Goal: Task Accomplishment & Management: Complete application form

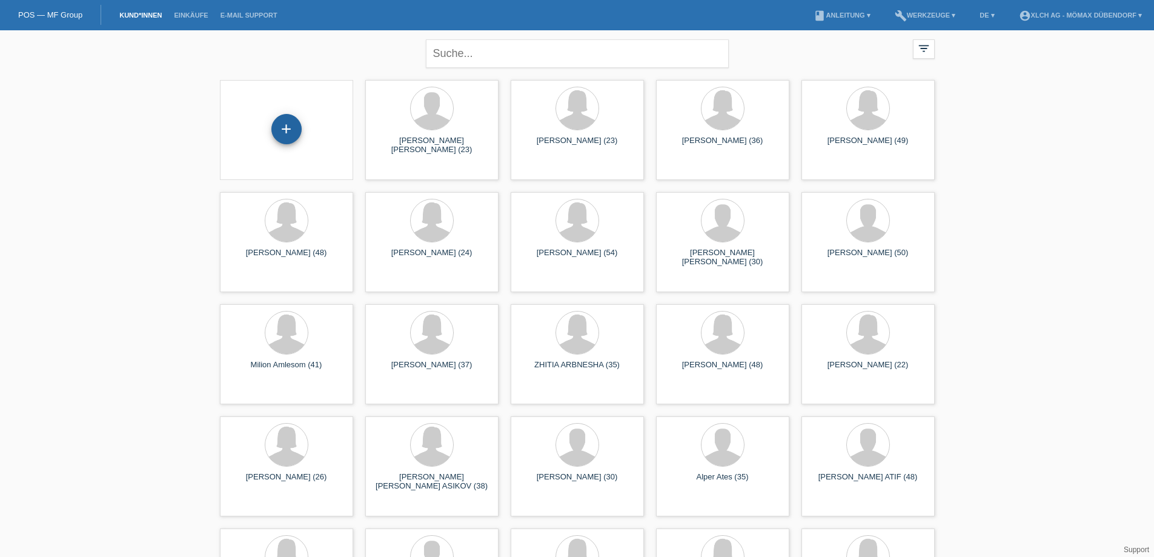
click at [292, 125] on div "+" at bounding box center [286, 129] width 30 height 30
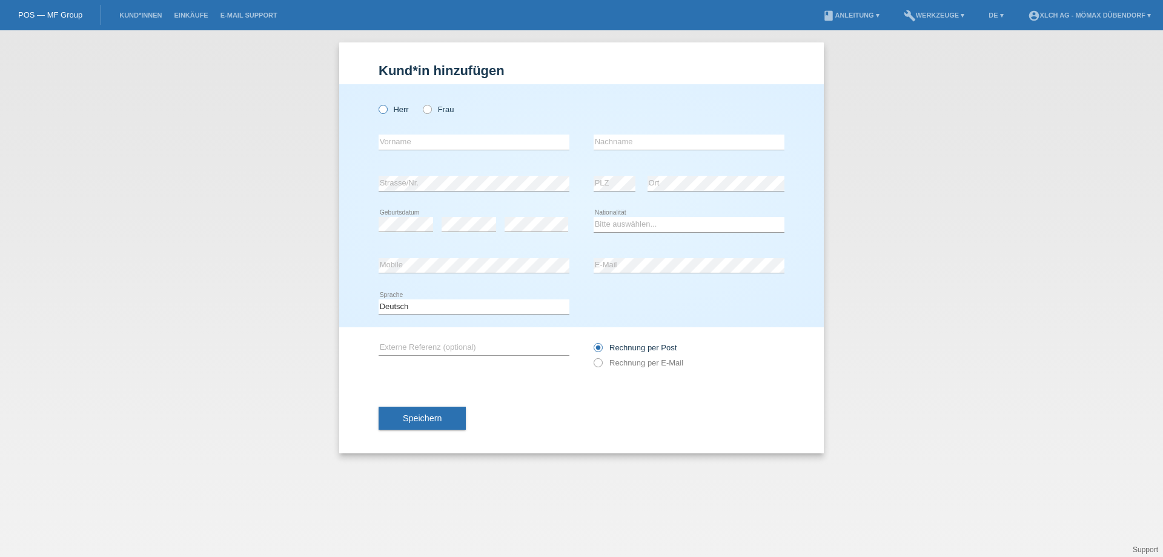
click at [377, 103] on icon at bounding box center [377, 103] width 0 height 0
click at [378, 111] on input "Herr" at bounding box center [382, 109] width 8 height 8
radio input "true"
click at [407, 137] on input "text" at bounding box center [473, 141] width 191 height 15
type input "Darko"
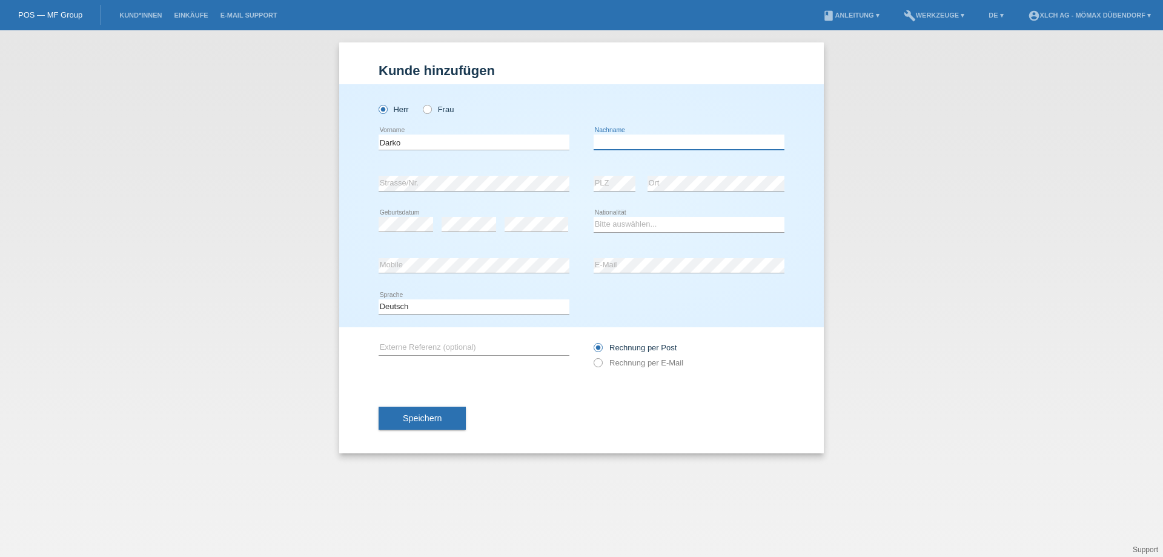
type input "K"
type input "k"
type input "Komsic"
click at [612, 221] on select "Bitte auswählen... Schweiz Deutschland Liechtenstein Österreich ------------ Af…" at bounding box center [688, 224] width 191 height 15
select select "HR"
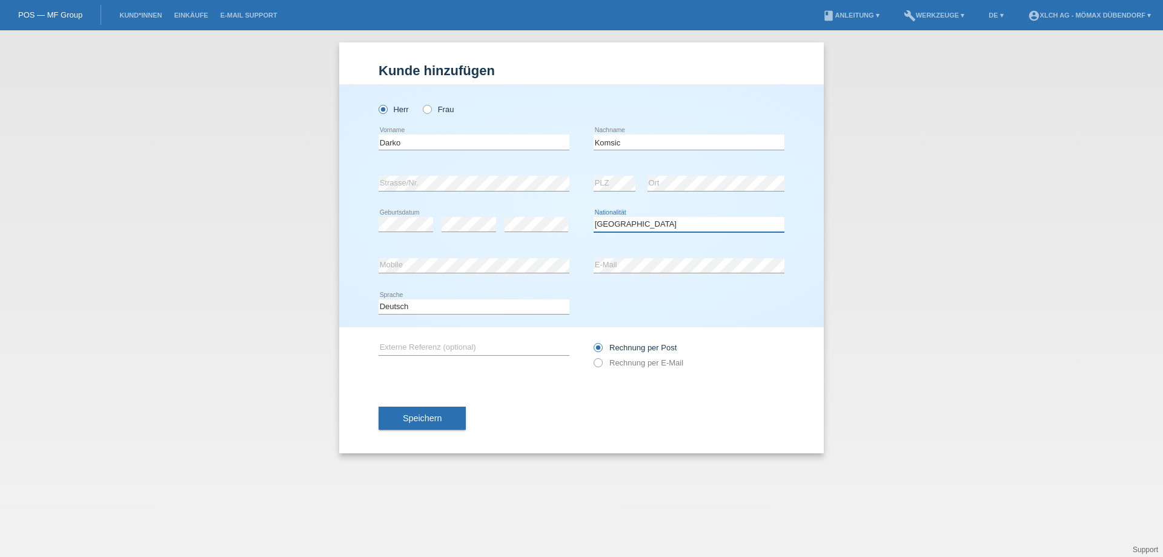
click at [593, 217] on select "Bitte auswählen... Schweiz Deutschland Liechtenstein Österreich ------------ Af…" at bounding box center [688, 224] width 191 height 15
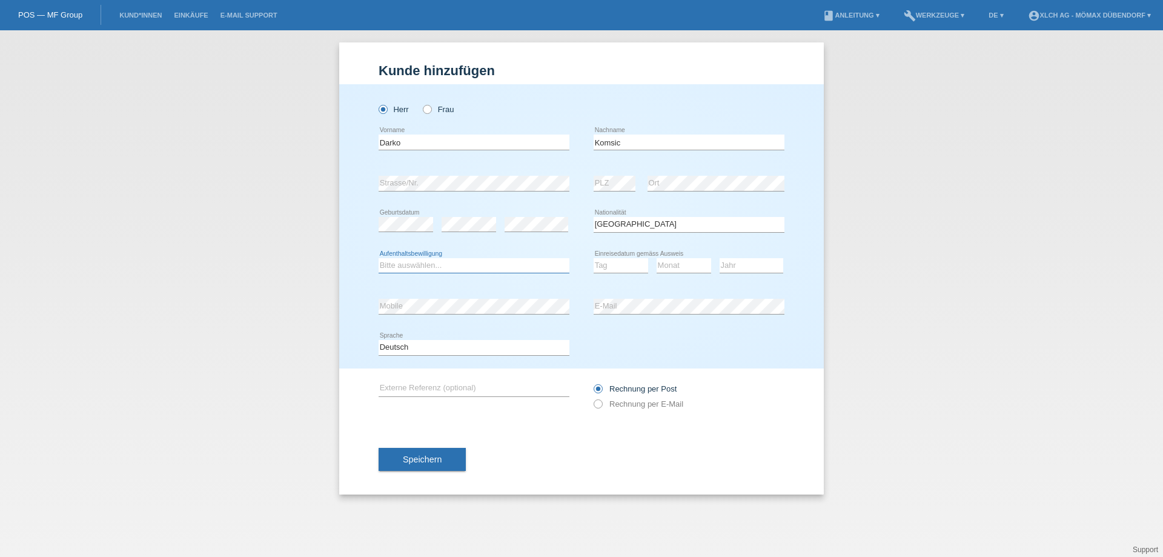
click at [441, 260] on select "Bitte auswählen... C B B - Flüchtlingsstatus Andere" at bounding box center [473, 265] width 191 height 15
select select "B"
click at [378, 258] on select "Bitte auswählen... C B B - Flüchtlingsstatus Andere" at bounding box center [473, 265] width 191 height 15
click at [620, 263] on select "Tag 01 02 03 04 05 06 07 08 09 10 11" at bounding box center [620, 265] width 55 height 15
select select "01"
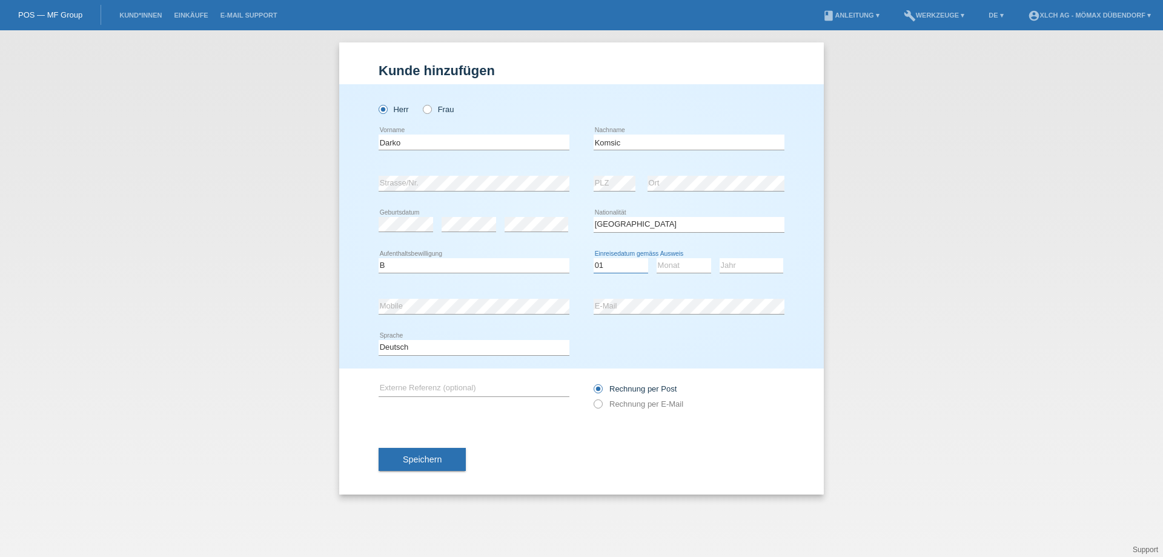
click at [593, 258] on select "Tag 01 02 03 04 05 06 07 08 09 10 11" at bounding box center [620, 265] width 55 height 15
click at [691, 267] on select "Monat 01 02 03 04 05 06 07 08 09 10 11" at bounding box center [683, 265] width 55 height 15
select select "12"
click at [656, 258] on select "Monat 01 02 03 04 05 06 07 08 09 10 11" at bounding box center [683, 265] width 55 height 15
click at [736, 266] on select "Jahr 2025 2024 2023 2022 2021 2020 2019 2018 2017 2016 2015 2014 2013 2012 2011…" at bounding box center [751, 265] width 64 height 15
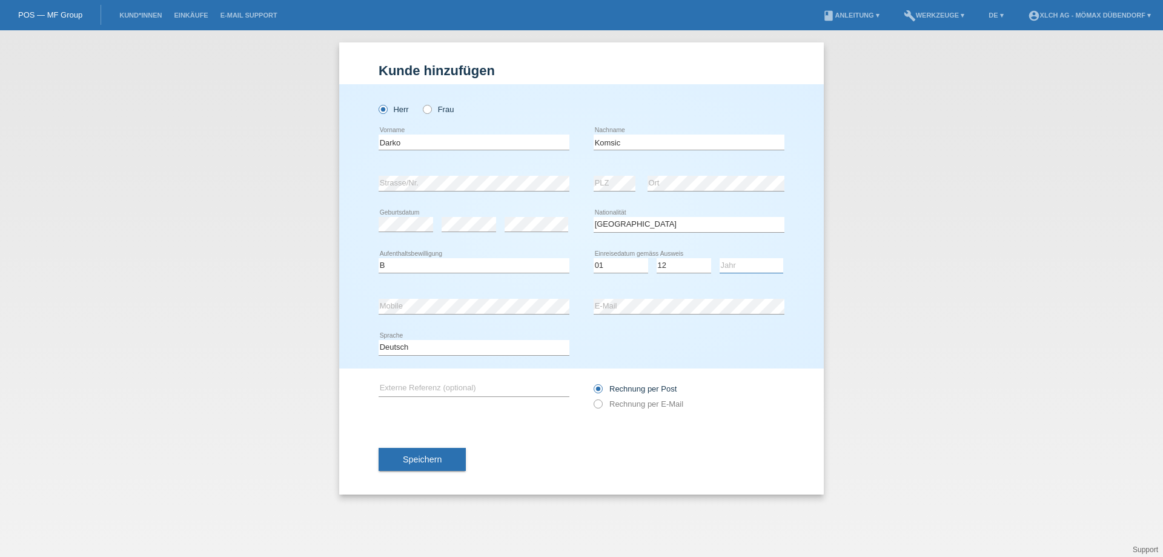
select select "2021"
click at [719, 258] on select "Jahr 2025 2024 2023 2022 2021 2020 2019 2018 2017 2016 2015 2014 2013 2012 2011…" at bounding box center [751, 265] width 64 height 15
click at [457, 456] on button "Speichern" at bounding box center [421, 459] width 87 height 23
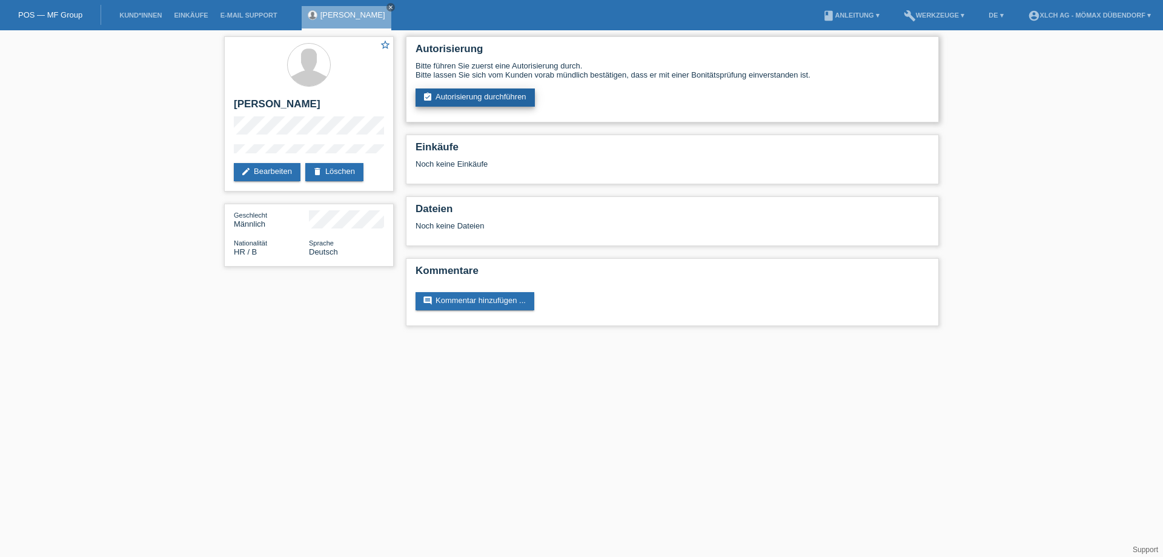
click at [472, 99] on link "assignment_turned_in Autorisierung durchführen" at bounding box center [474, 97] width 119 height 18
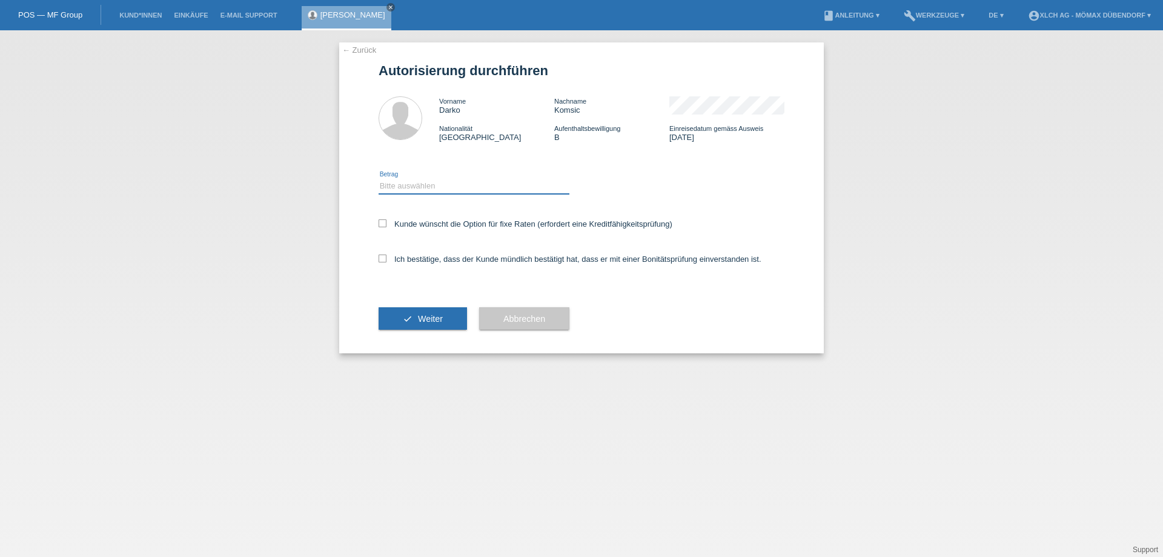
click at [388, 191] on select "Bitte auswählen CHF 1.00 - CHF 499.00 CHF 500.00 - CHF 1'999.00 CHF 2'000.00 - …" at bounding box center [473, 186] width 191 height 15
select select "3"
click at [378, 179] on select "Bitte auswählen CHF 1.00 - CHF 499.00 CHF 500.00 - CHF 1'999.00 CHF 2'000.00 - …" at bounding box center [473, 186] width 191 height 15
click at [382, 227] on label "Kunde wünscht die Option für fixe Raten (erfordert eine Kreditfähigkeitsprüfung)" at bounding box center [525, 223] width 294 height 9
click at [382, 227] on input "Kunde wünscht die Option für fixe Raten (erfordert eine Kreditfähigkeitsprüfung)" at bounding box center [382, 223] width 8 height 8
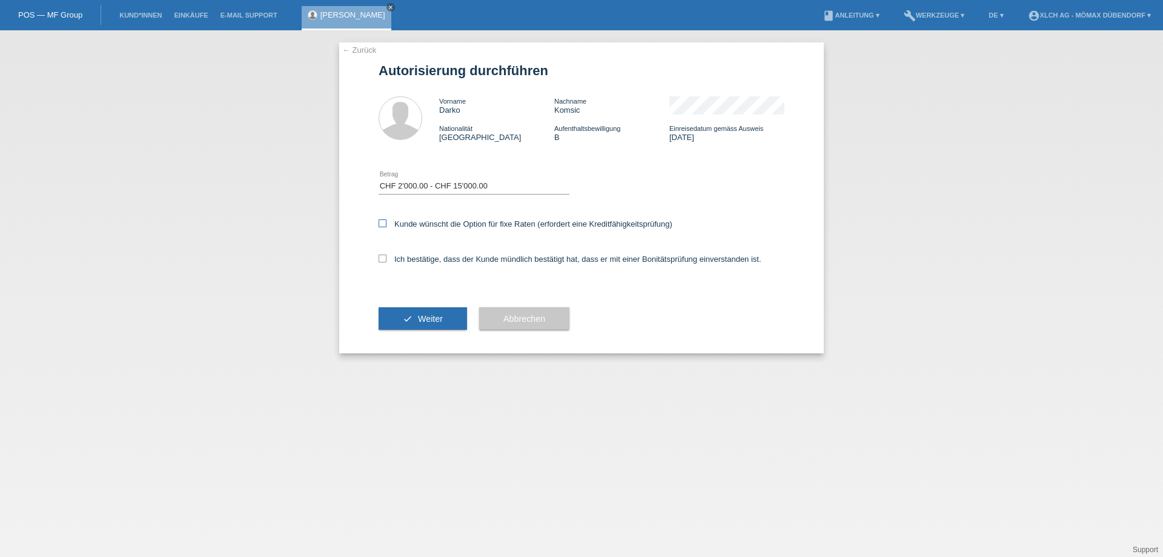
checkbox input "true"
drag, startPoint x: 382, startPoint y: 247, endPoint x: 383, endPoint y: 255, distance: 8.0
click at [382, 253] on div "Ich bestätige, dass der Kunde mündlich bestätigt hat, dass er mit einer Bonität…" at bounding box center [581, 262] width 406 height 41
click at [383, 256] on icon at bounding box center [382, 258] width 8 height 8
click at [383, 256] on input "Ich bestätige, dass der Kunde mündlich bestätigt hat, dass er mit einer Bonität…" at bounding box center [382, 258] width 8 height 8
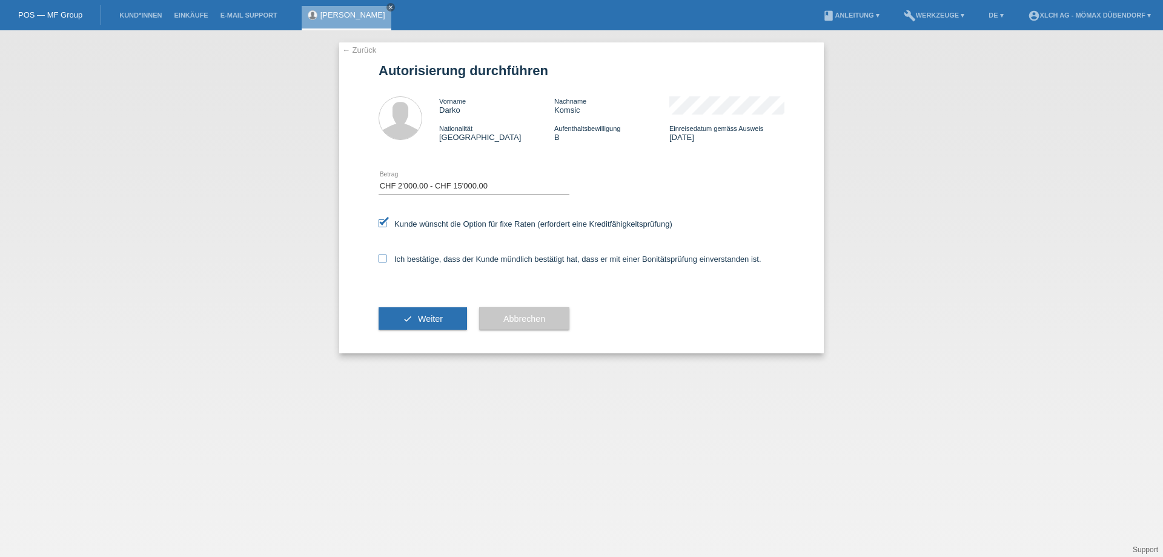
checkbox input "true"
click at [434, 324] on button "check Weiter" at bounding box center [422, 318] width 88 height 23
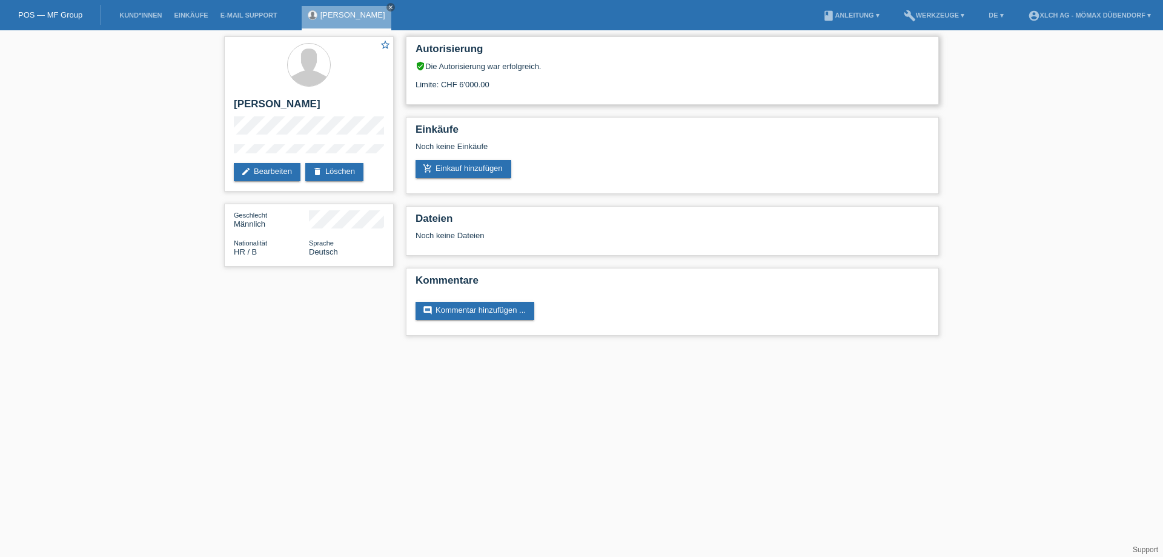
drag, startPoint x: 434, startPoint y: 82, endPoint x: 545, endPoint y: 83, distance: 111.4
click at [545, 83] on div "Limite: CHF 6'000.00" at bounding box center [672, 80] width 514 height 18
click at [346, 164] on link "delete Löschen" at bounding box center [334, 172] width 58 height 18
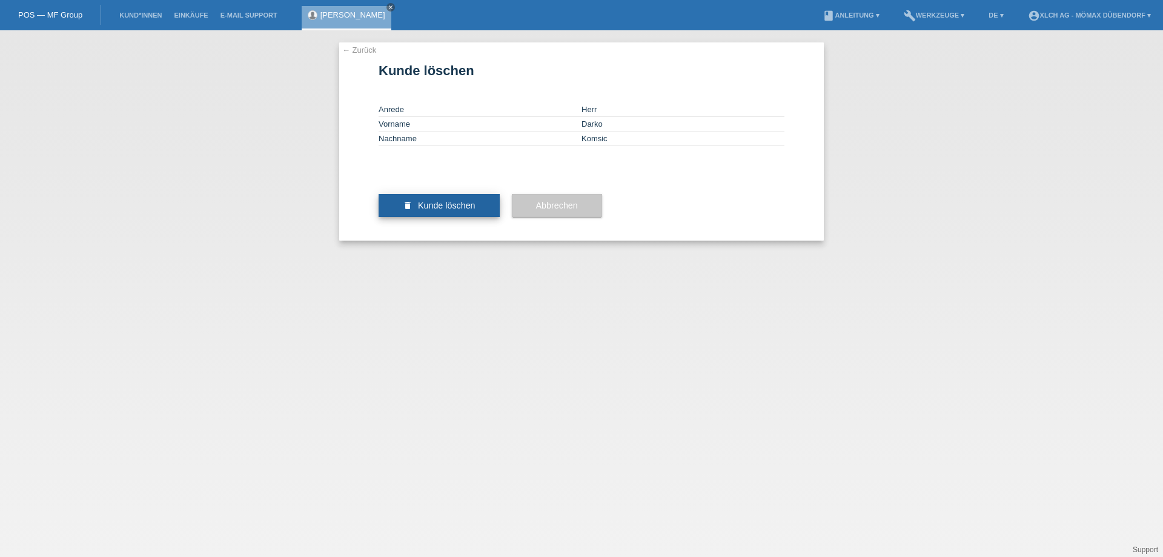
click at [469, 210] on span "Kunde löschen" at bounding box center [447, 205] width 58 height 10
